Goal: Task Accomplishment & Management: Manage account settings

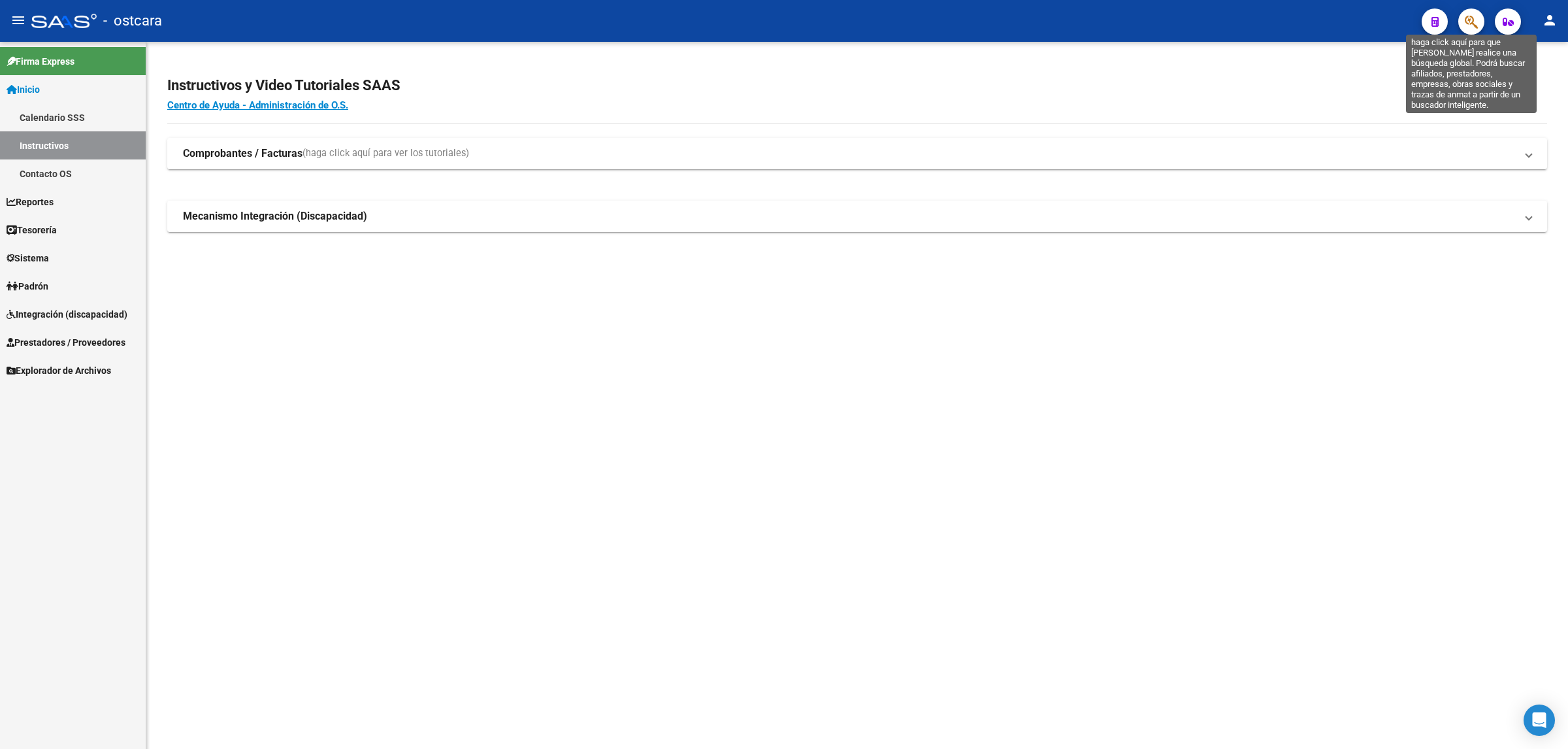
click at [1470, 18] on icon "button" at bounding box center [1470, 21] width 13 height 15
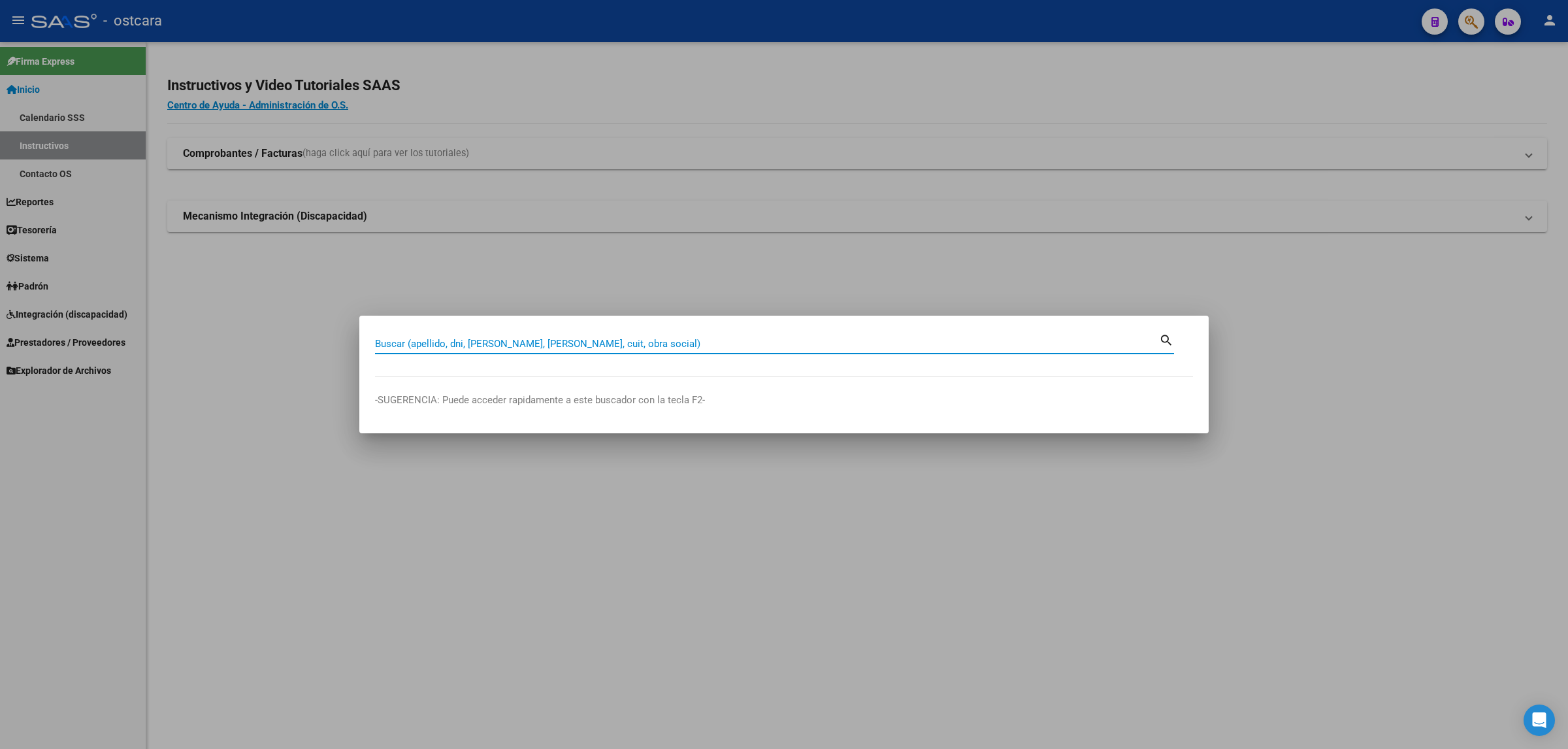
paste input "Ya se corrigió y [EMAIL_ADDRESS][DOMAIN_NAME], ahora intentar con el reseteo “O…"
type input "Ya se corrigió y [EMAIL_ADDRESS][DOMAIN_NAME], ahora intentar con el reseteo “O…"
click at [487, 344] on input "Buscar (apellido, dni, [PERSON_NAME], [PERSON_NAME], cuit, obra social)" at bounding box center [767, 344] width 784 height 12
paste input "27-21534874-7"
type input "27215348747"
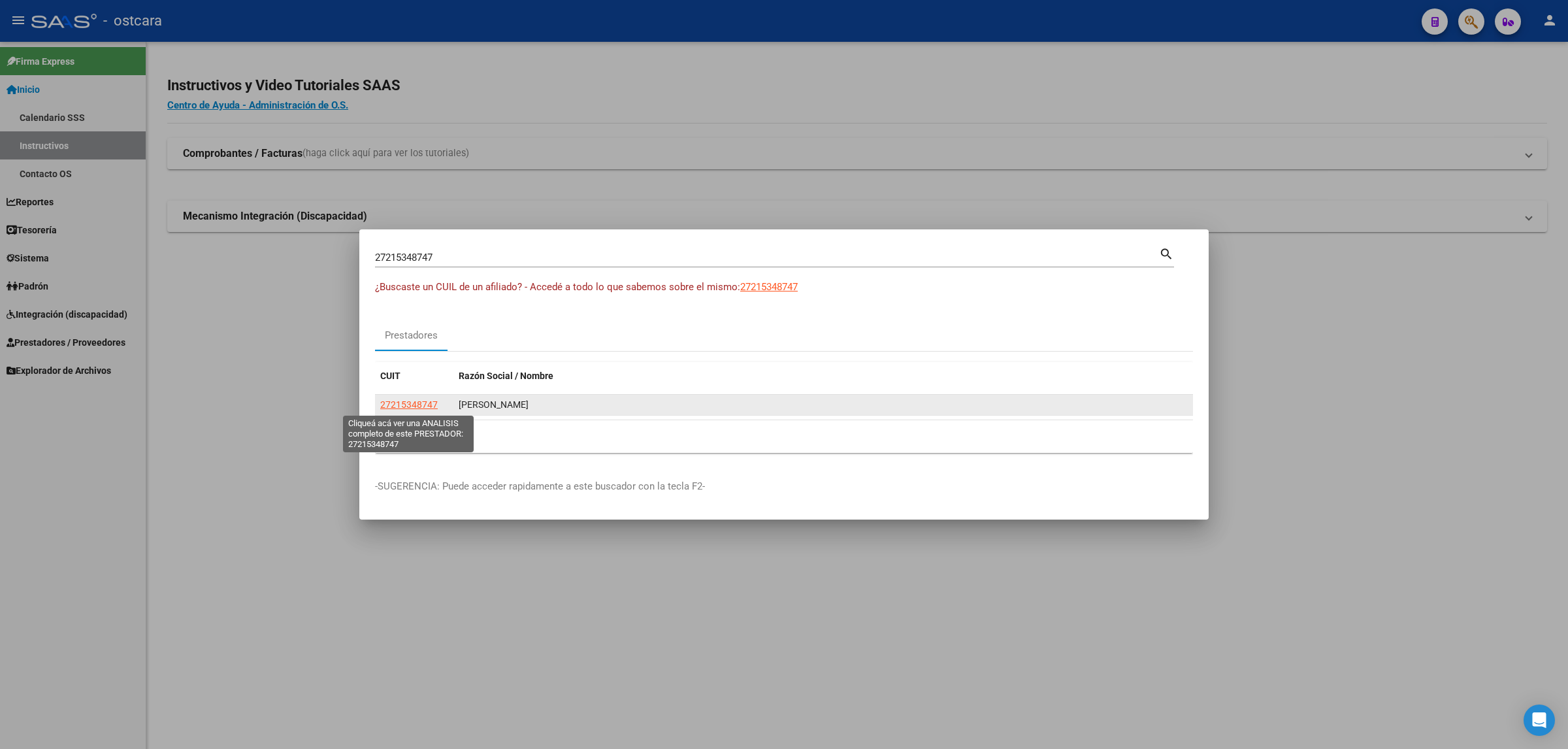
click at [405, 407] on span "27215348747" at bounding box center [408, 404] width 57 height 10
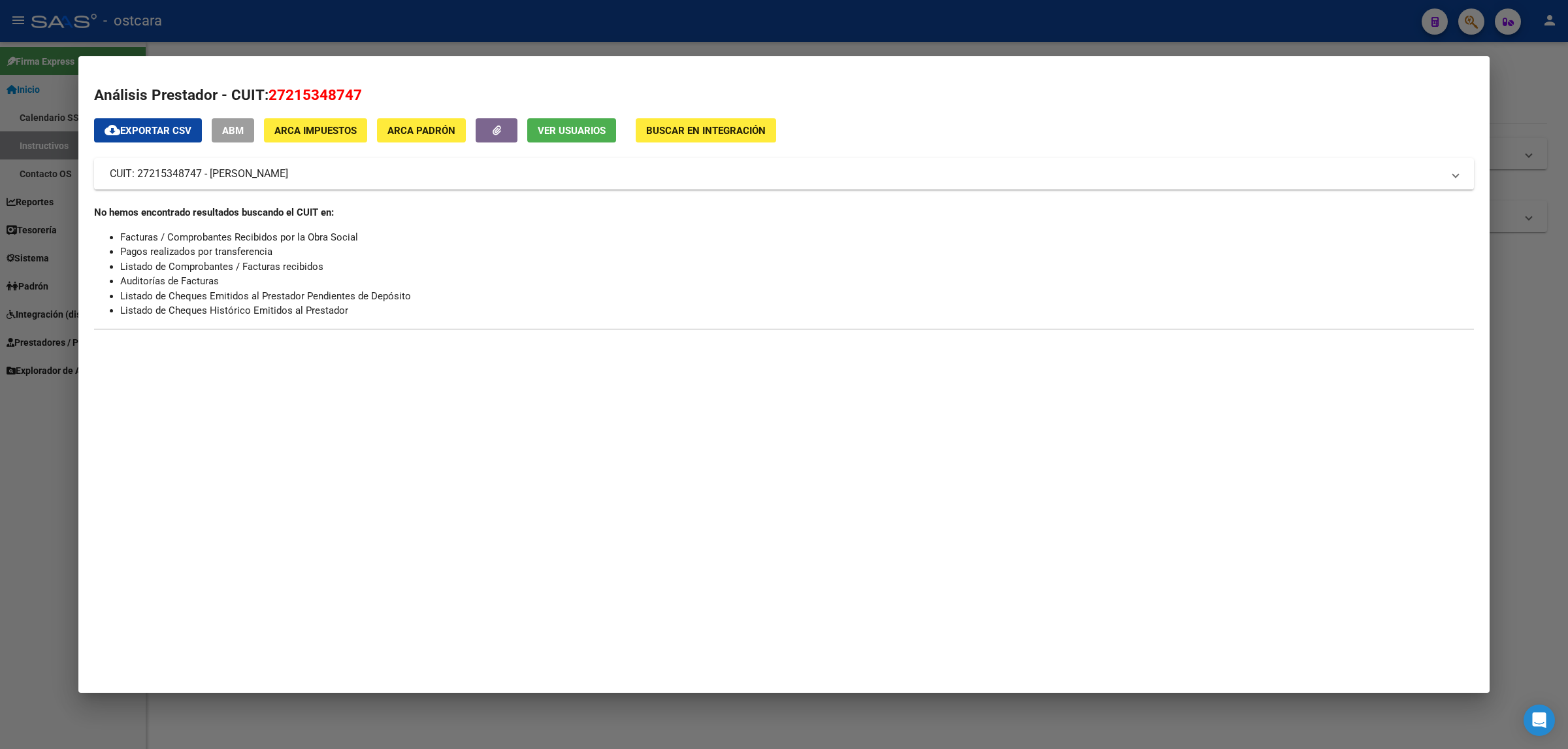
click at [582, 132] on span "Ver Usuarios" at bounding box center [572, 130] width 68 height 12
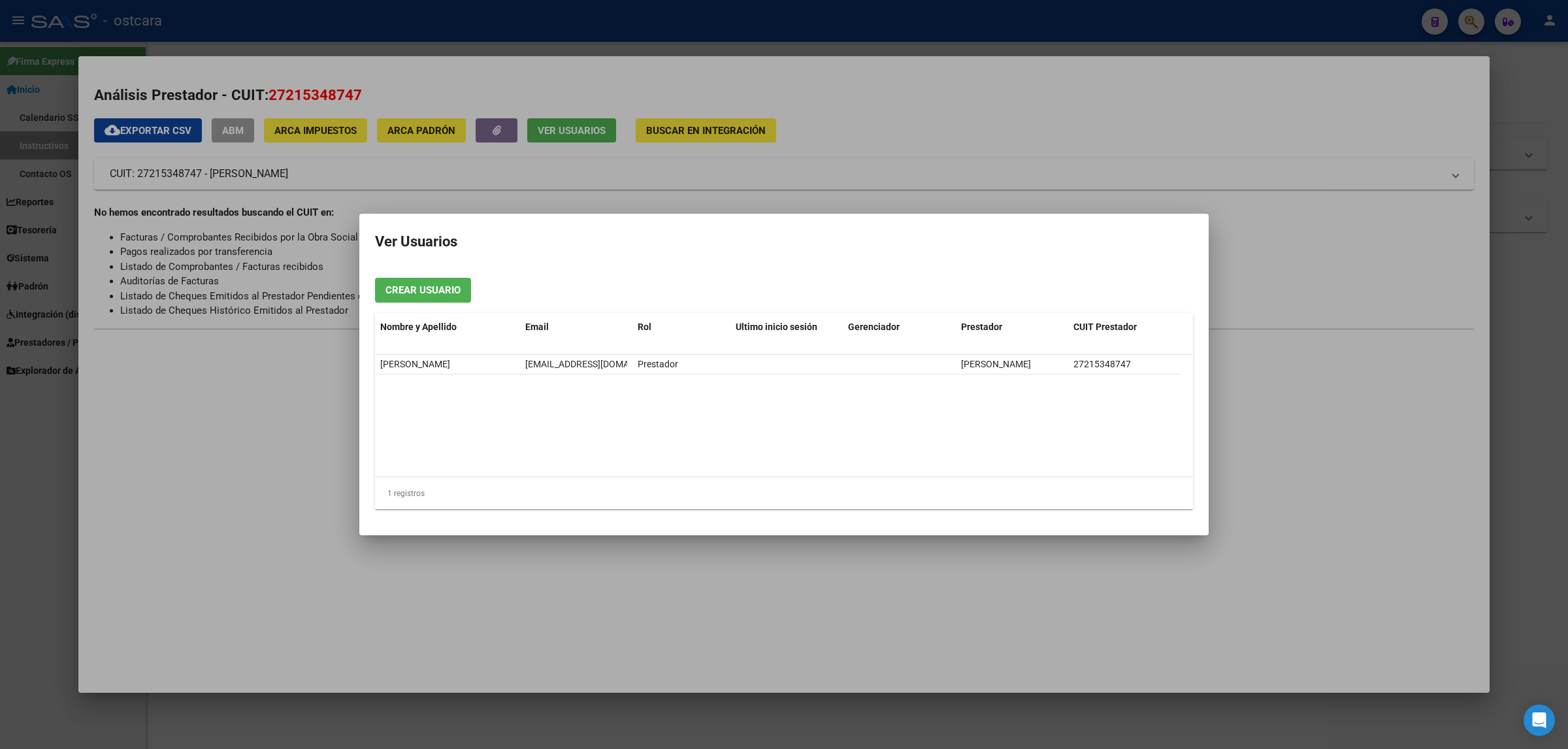
drag, startPoint x: 698, startPoint y: 367, endPoint x: 372, endPoint y: 367, distance: 326.0
click at [372, 367] on mat-dialog-content "Crear Usuario Nombre y Apellido Email [PERSON_NAME] inicio sesión Gerenciador P…" at bounding box center [784, 393] width 849 height 252
copy datatable-body-row "[PERSON_NAME] [EMAIL_ADDRESS][DOMAIN_NAME] Prestador"
click at [1231, 121] on div at bounding box center [784, 374] width 1568 height 749
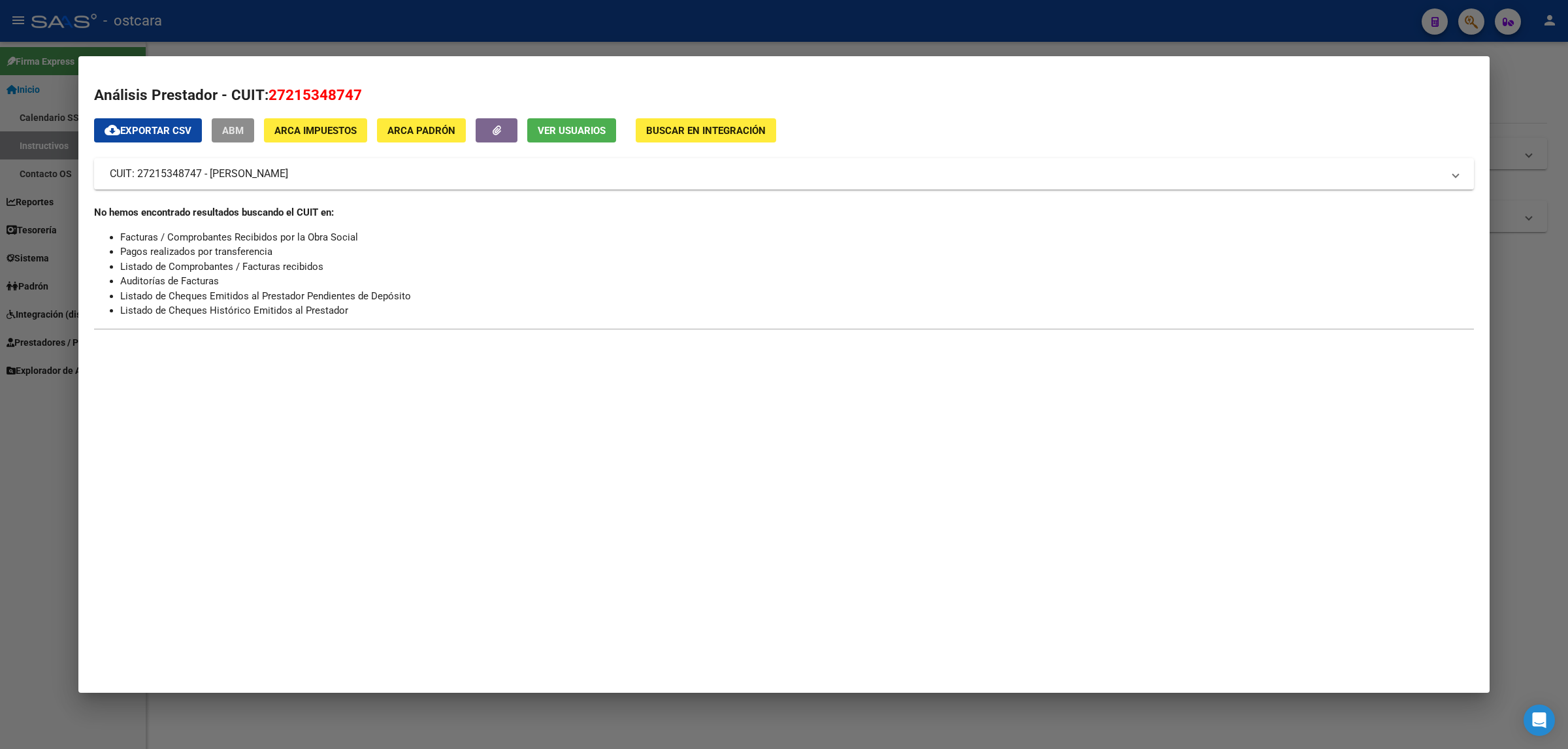
click at [243, 126] on span "ABM" at bounding box center [232, 130] width 21 height 12
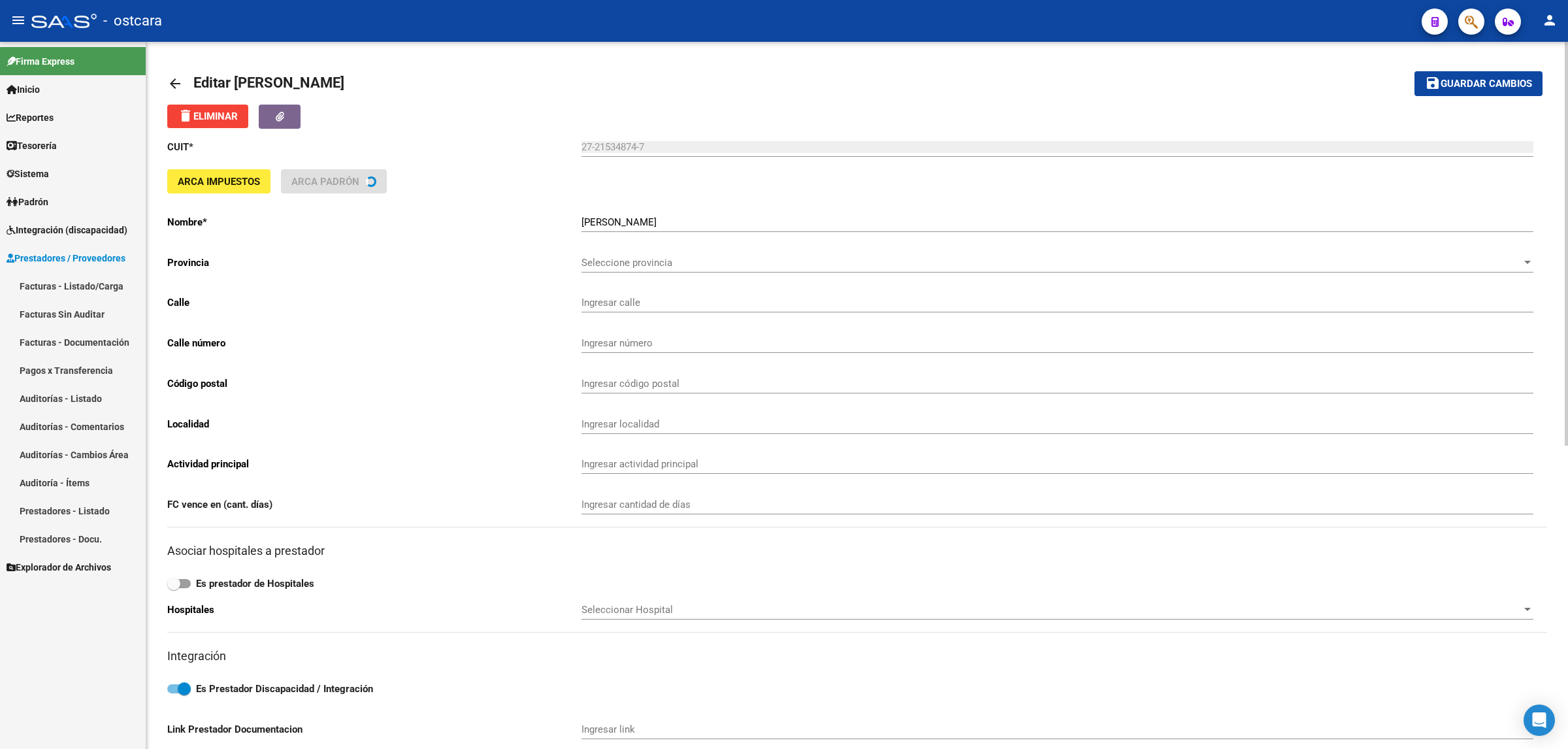
type input "JUJUY"
type input "2631"
type input "7600"
type input "[PERSON_NAME]"
type input "869090"
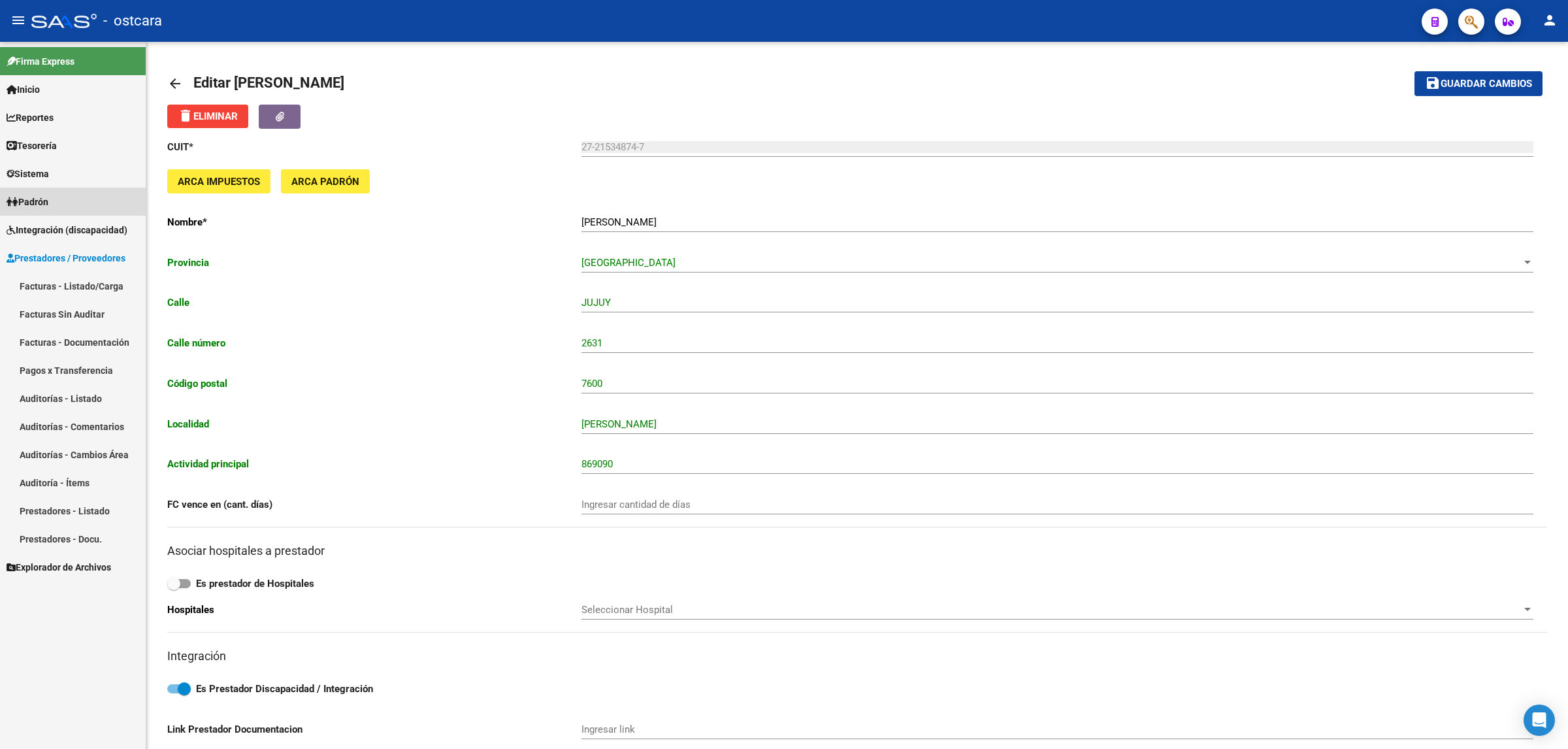
click at [40, 205] on span "Padrón" at bounding box center [27, 202] width 42 height 14
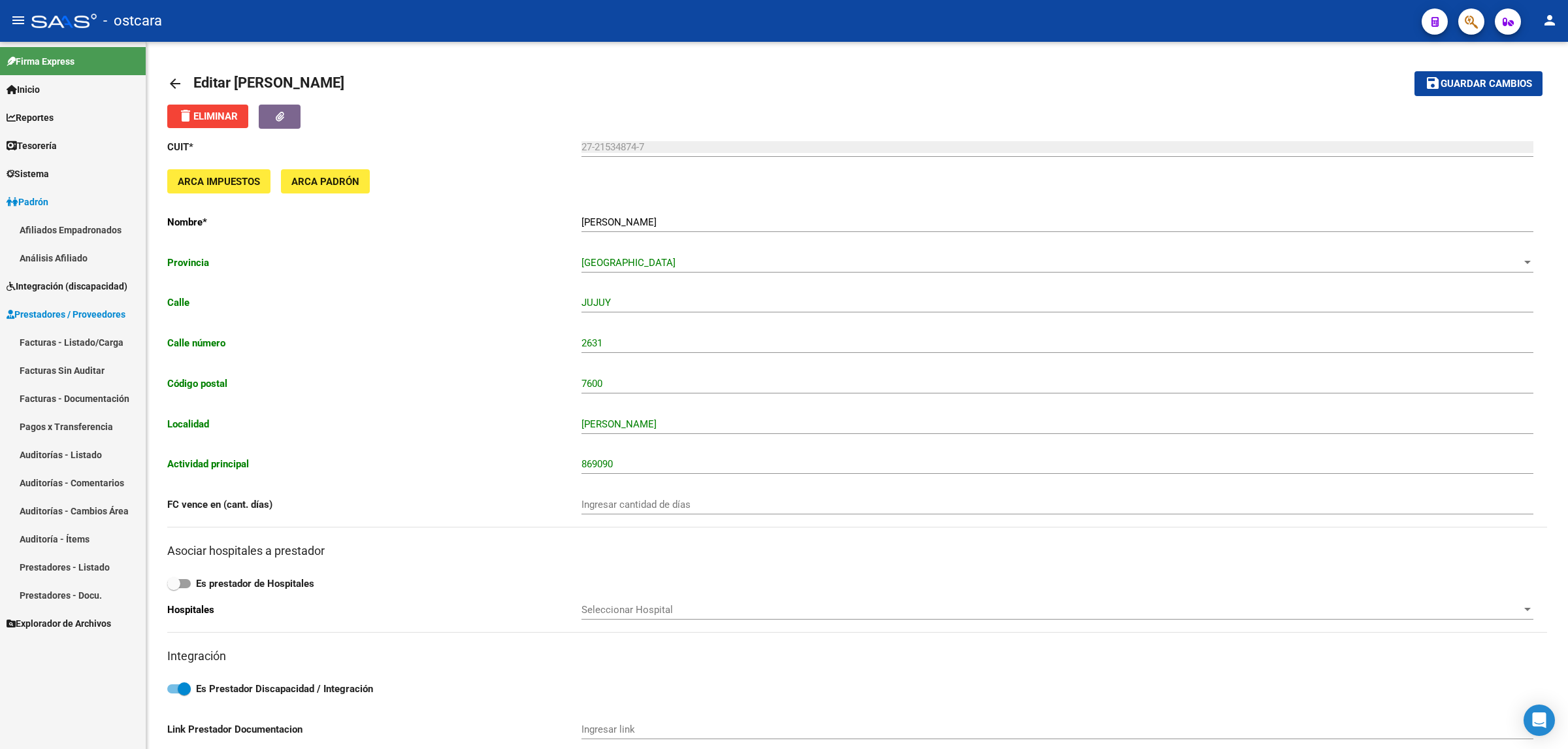
click at [39, 174] on span "Sistema" at bounding box center [28, 174] width 43 height 14
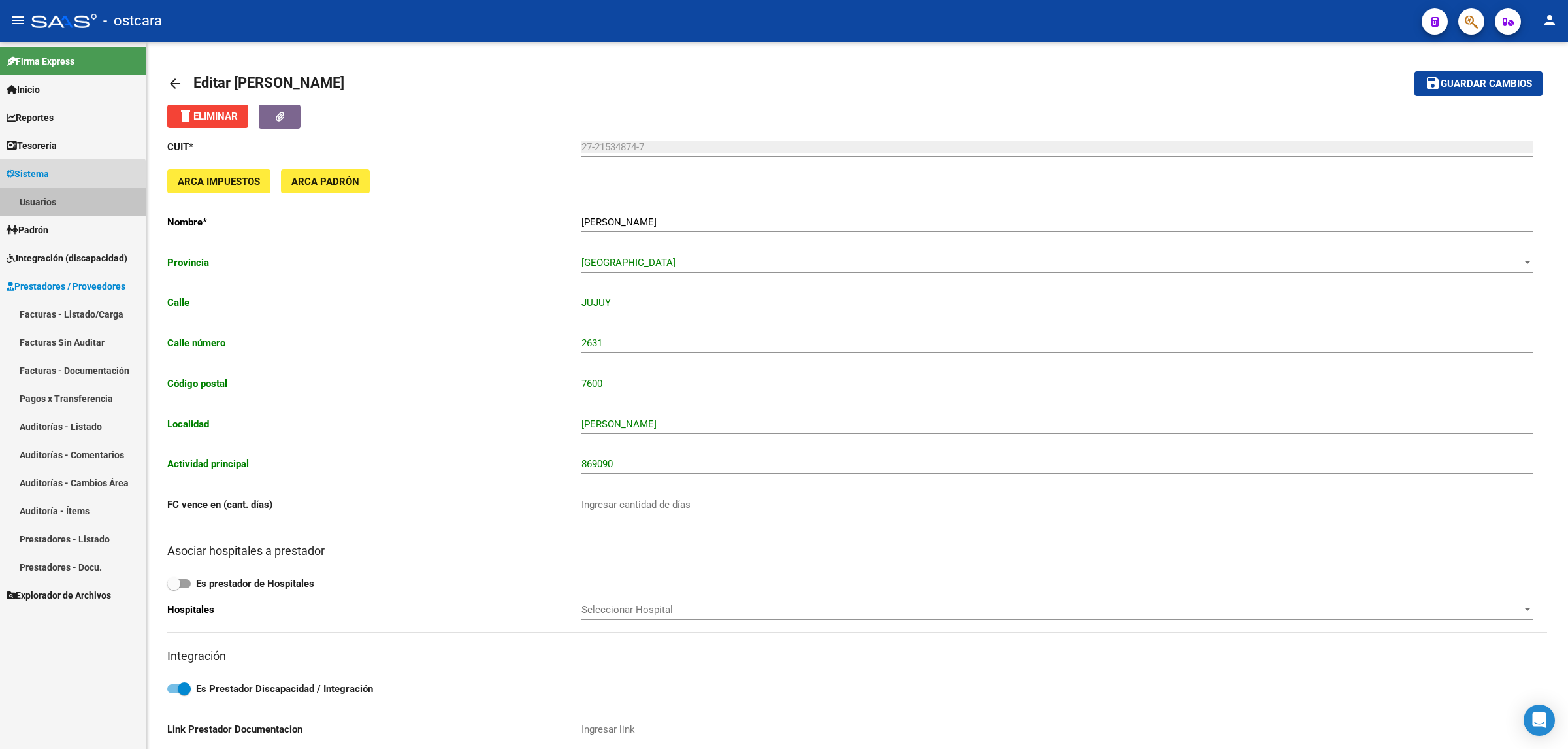
click at [43, 203] on link "Usuarios" at bounding box center [73, 201] width 146 height 28
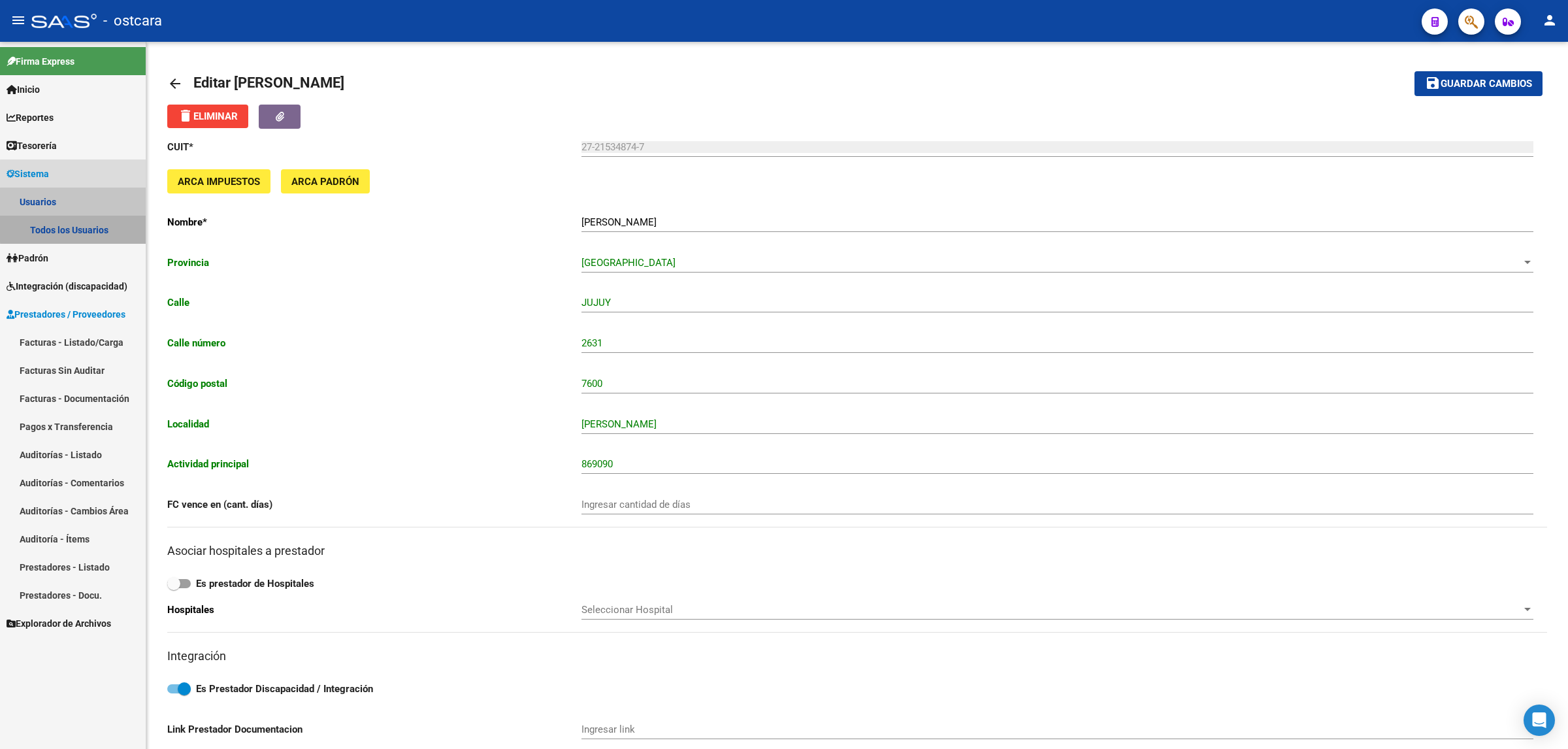
click at [90, 228] on link "Todos los Usuarios" at bounding box center [73, 229] width 146 height 28
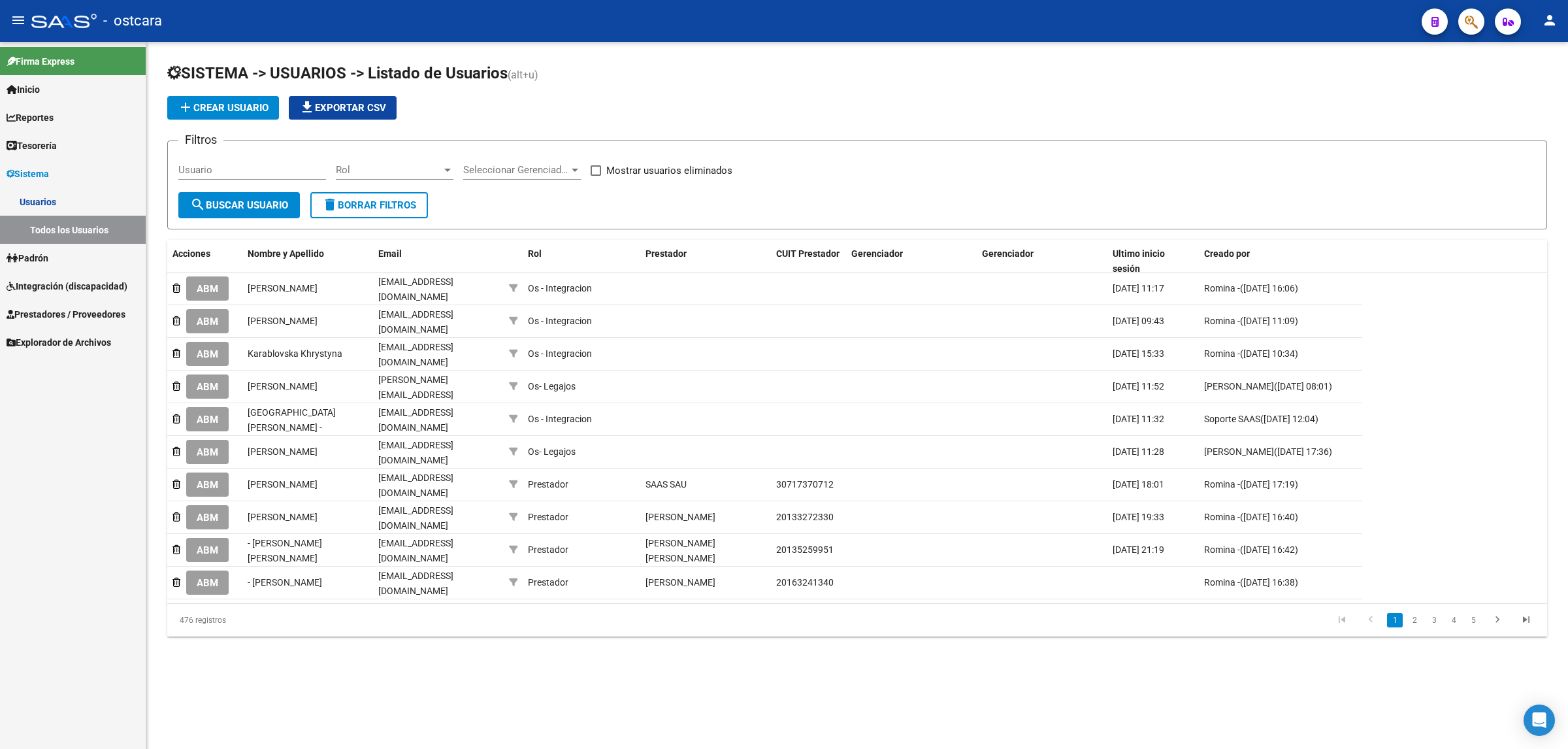
click at [271, 173] on input "Usuario" at bounding box center [252, 170] width 148 height 12
paste input "[PERSON_NAME] [EMAIL_ADDRESS][DOMAIN_NAME] Prestador"
type input "[PERSON_NAME] [EMAIL_ADDRESS][DOMAIN_NAME] Prestador"
paste input "27-21534874-7"
click at [269, 203] on span "search Buscar Usuario" at bounding box center [240, 205] width 98 height 12
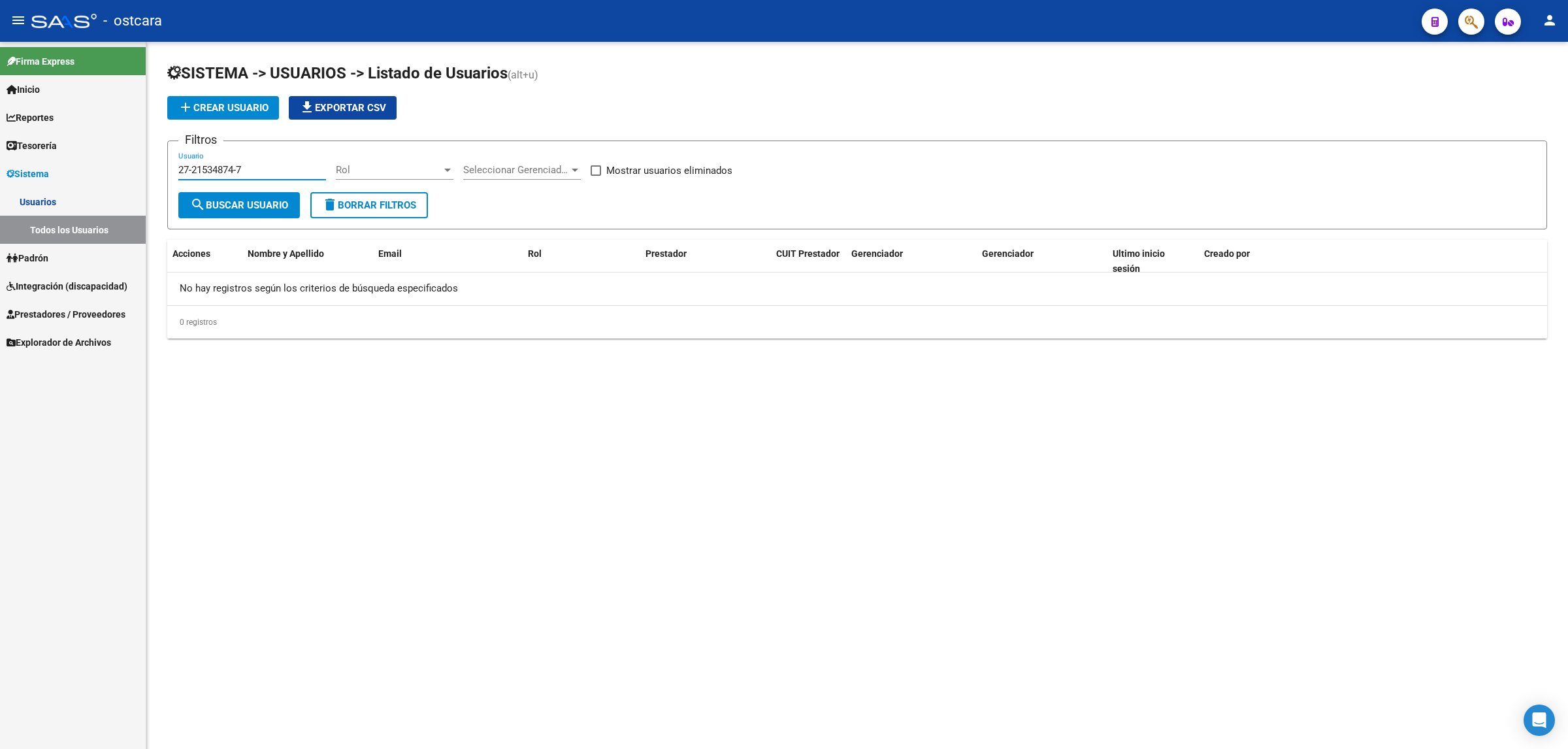
click at [236, 168] on input "27-21534874-7" at bounding box center [252, 170] width 148 height 12
click at [305, 168] on input "27215348747" at bounding box center [252, 170] width 148 height 12
type input "27215348747"
click at [1179, 51] on div "SISTEMA -> USUARIOS -> Listado de Usuarios (alt+u) add Crear Usuario file_downl…" at bounding box center [857, 213] width 1421 height 343
click at [51, 229] on link "Todos los Usuarios" at bounding box center [73, 229] width 146 height 28
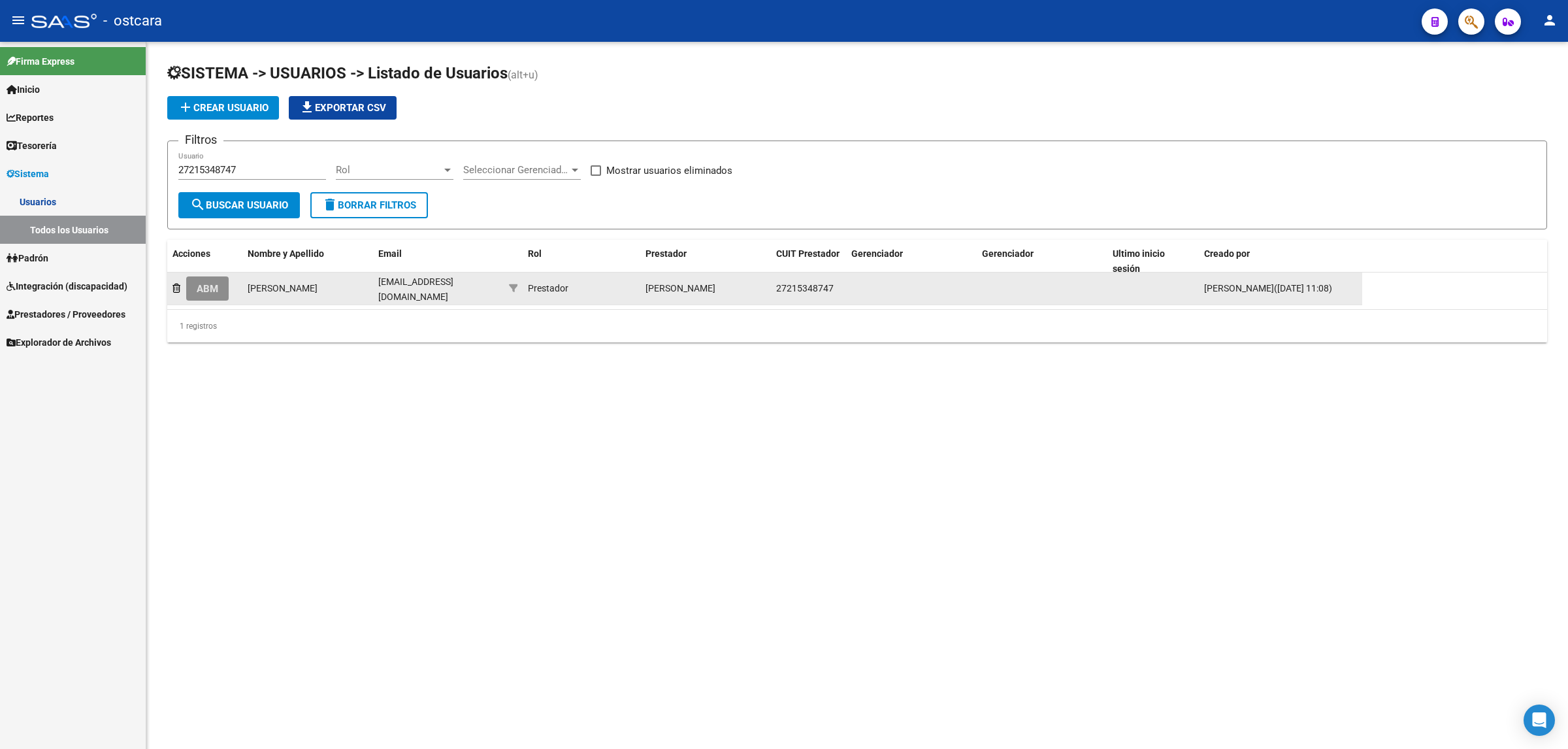
click at [205, 286] on span "ABM" at bounding box center [207, 289] width 21 height 12
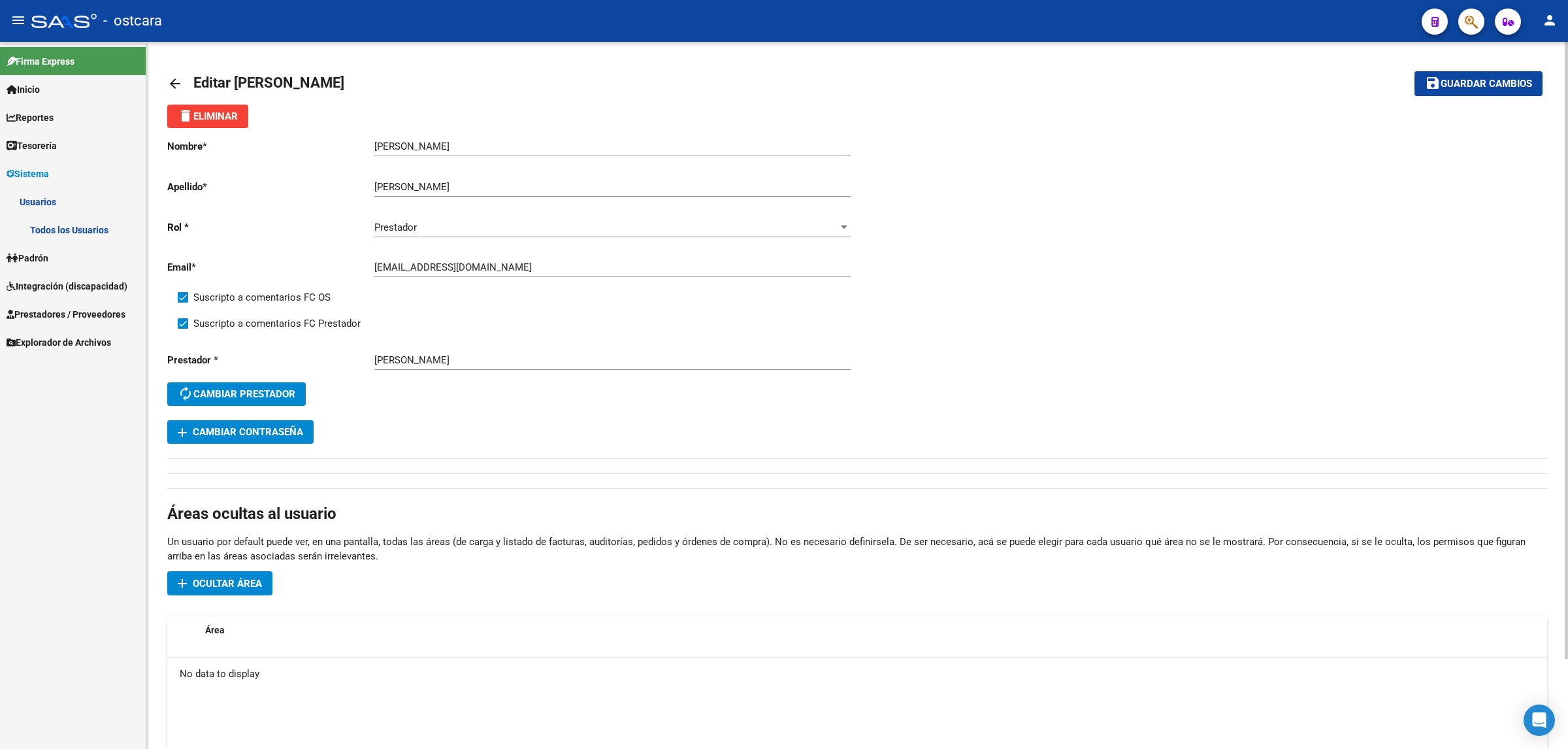
click at [295, 427] on span "add Cambiar Contraseña" at bounding box center [240, 432] width 125 height 12
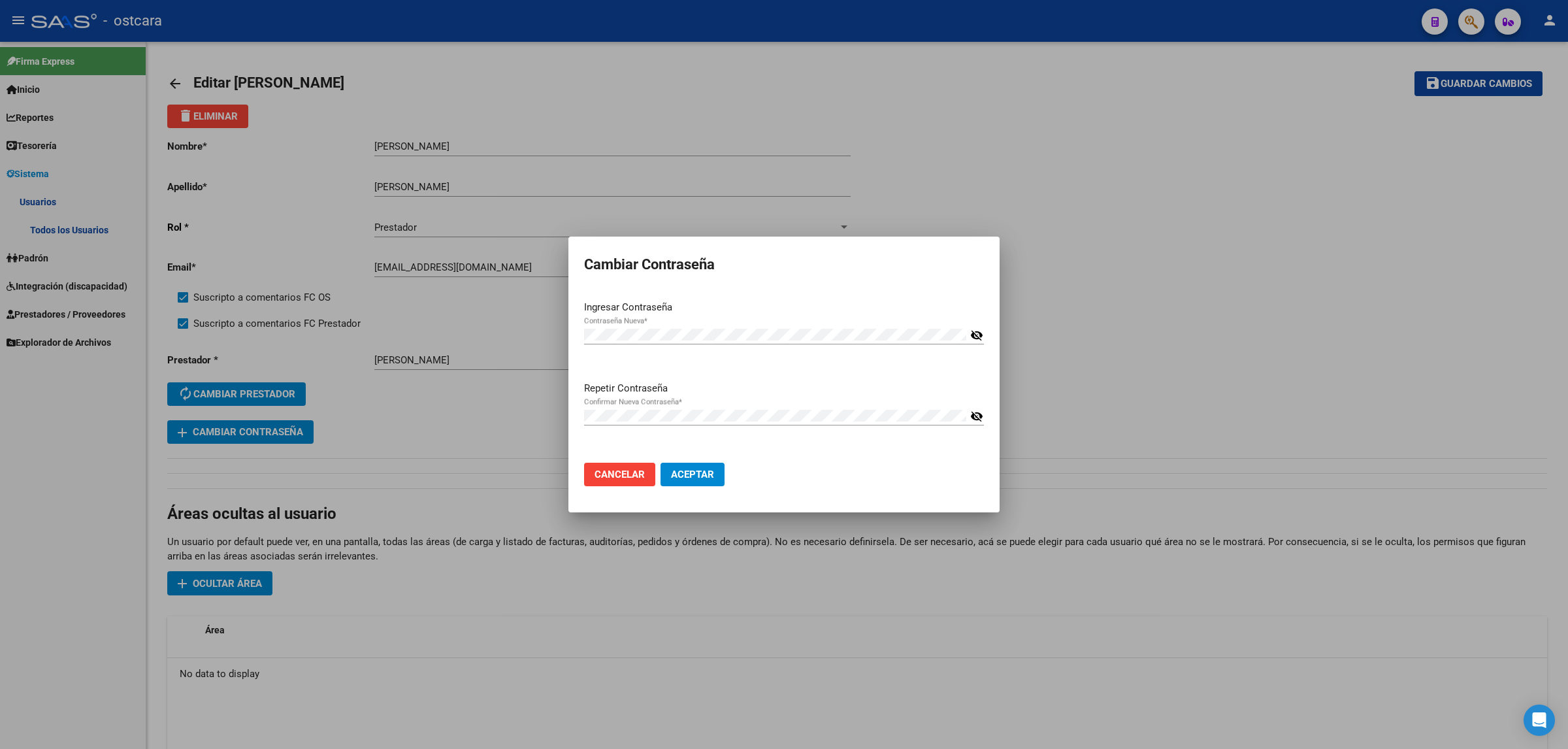
click at [941, 475] on mat-dialog-actions "Cancelar Aceptar" at bounding box center [784, 474] width 400 height 44
click at [979, 335] on mat-icon "visibility_off" at bounding box center [976, 336] width 13 height 16
click at [980, 335] on mat-icon "visibility" at bounding box center [976, 336] width 13 height 16
click at [976, 413] on mat-icon "visibility_off" at bounding box center [976, 417] width 13 height 16
click at [976, 413] on mat-icon "visibility" at bounding box center [976, 417] width 13 height 16
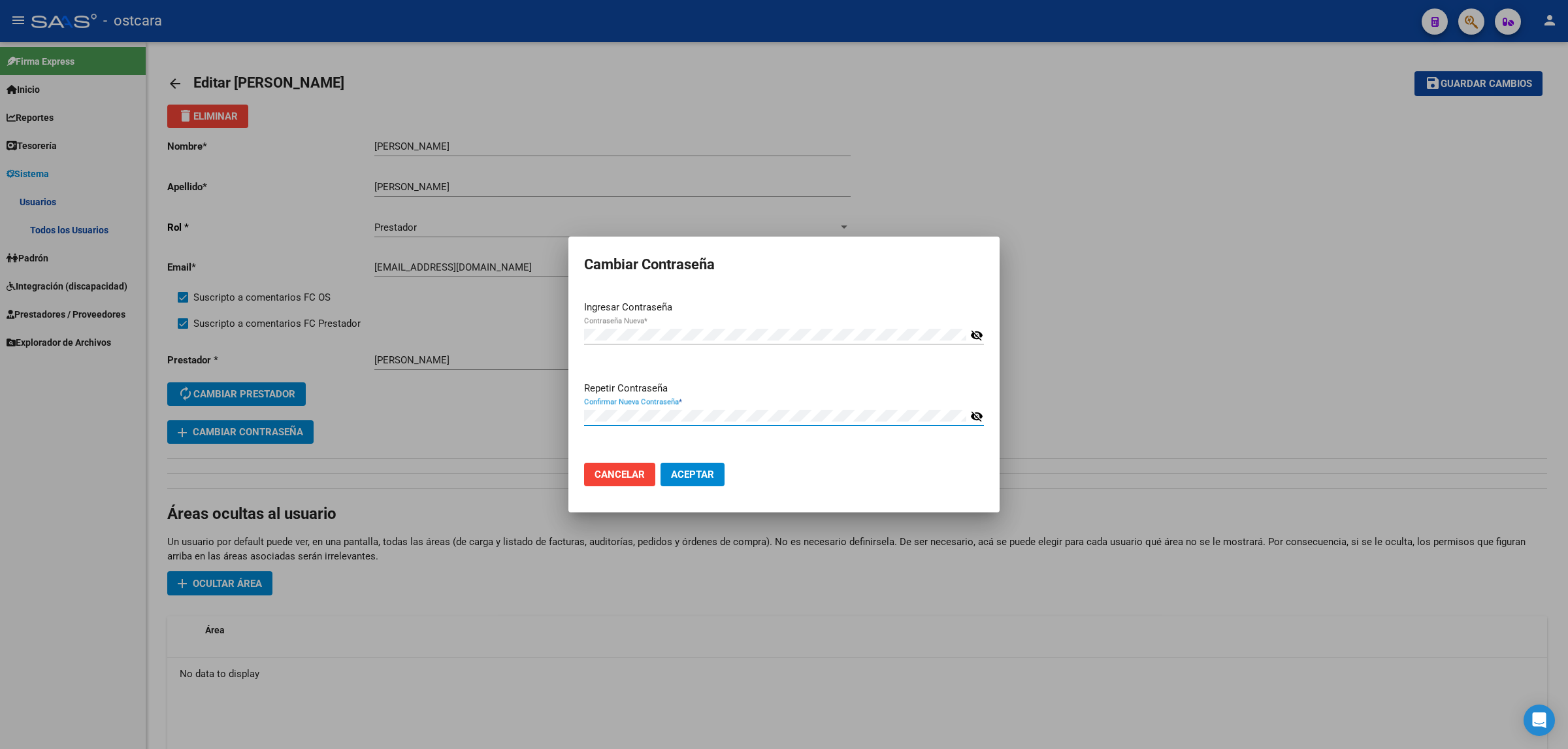
click at [707, 474] on span "Aceptar" at bounding box center [692, 474] width 43 height 12
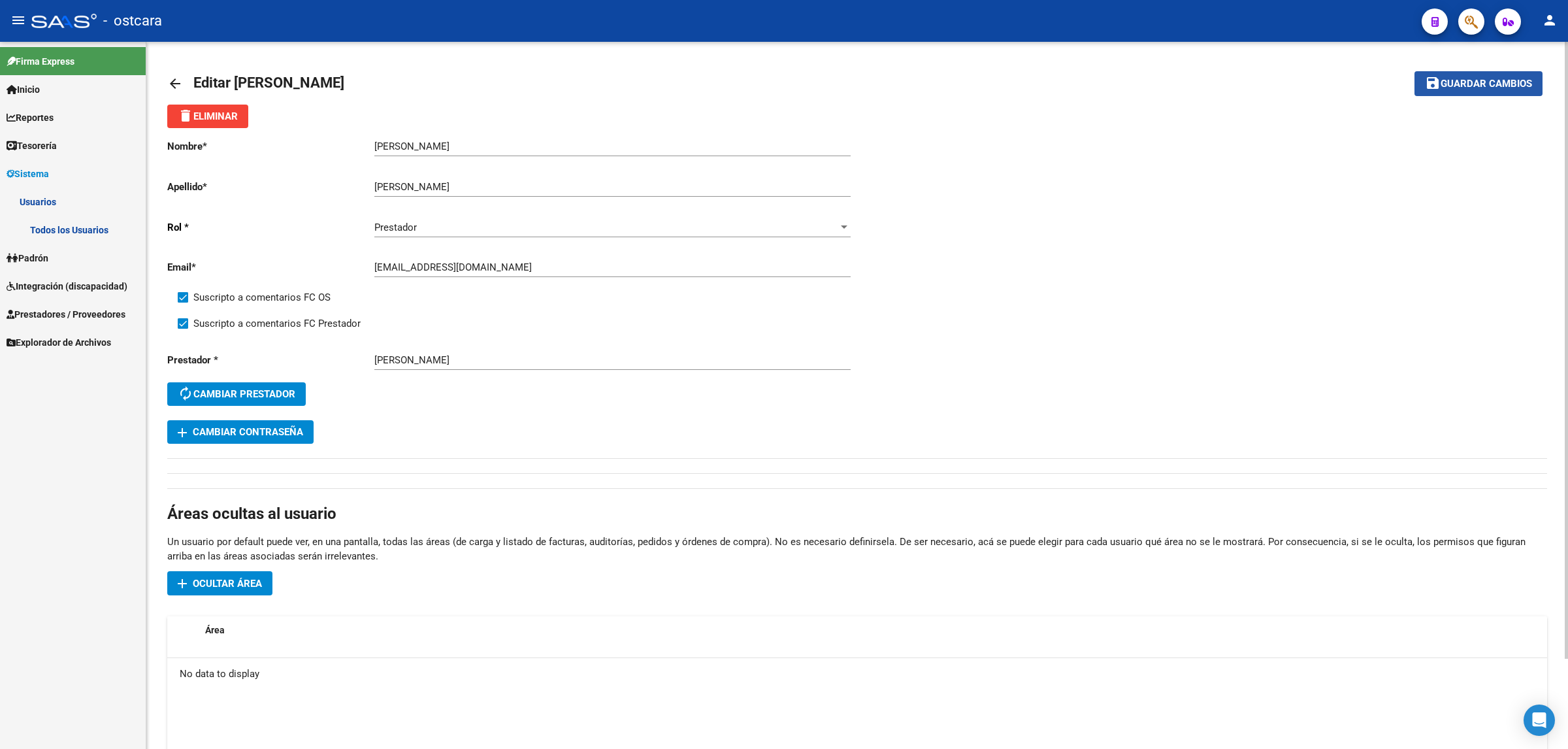
click at [1507, 79] on span "Guardar cambios" at bounding box center [1486, 84] width 91 height 12
